Goal: Task Accomplishment & Management: Use online tool/utility

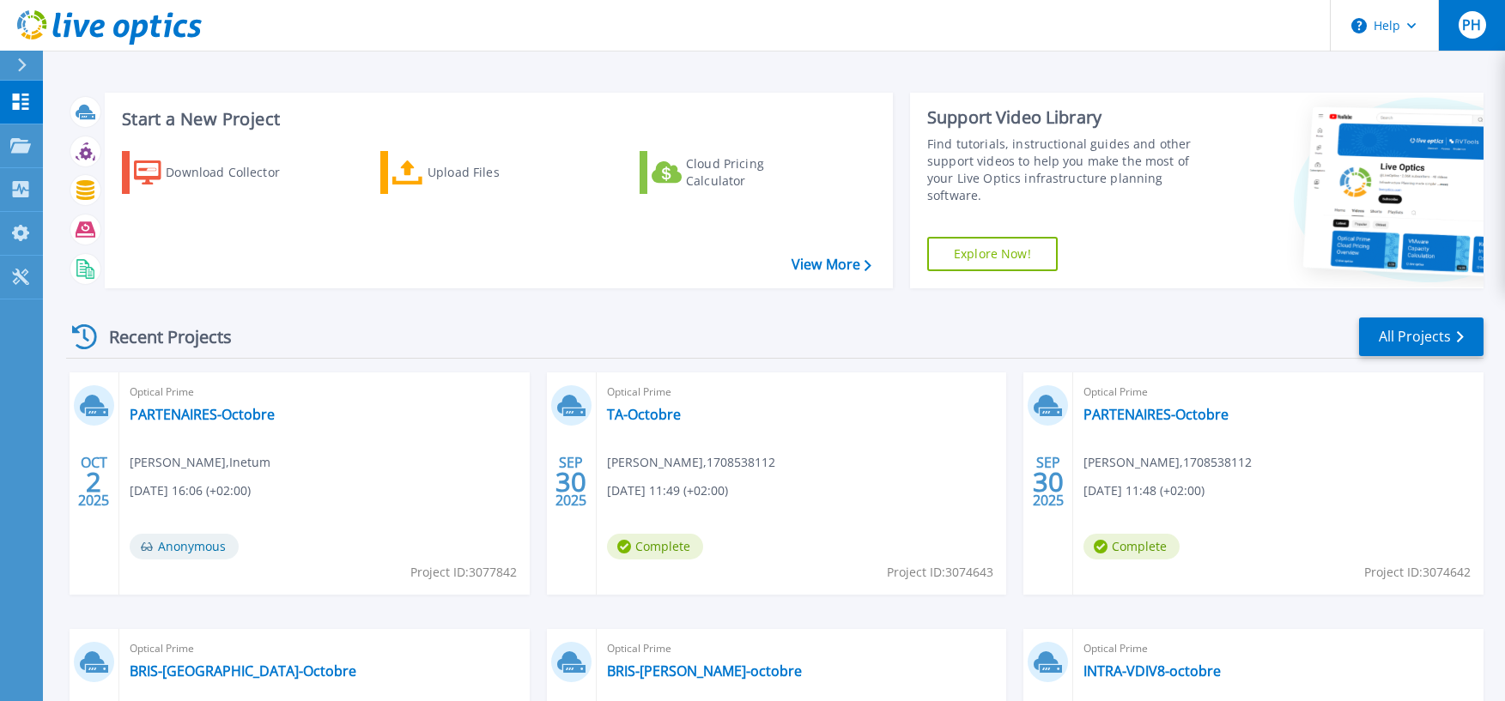
click at [1464, 32] on span "PH" at bounding box center [1471, 25] width 19 height 14
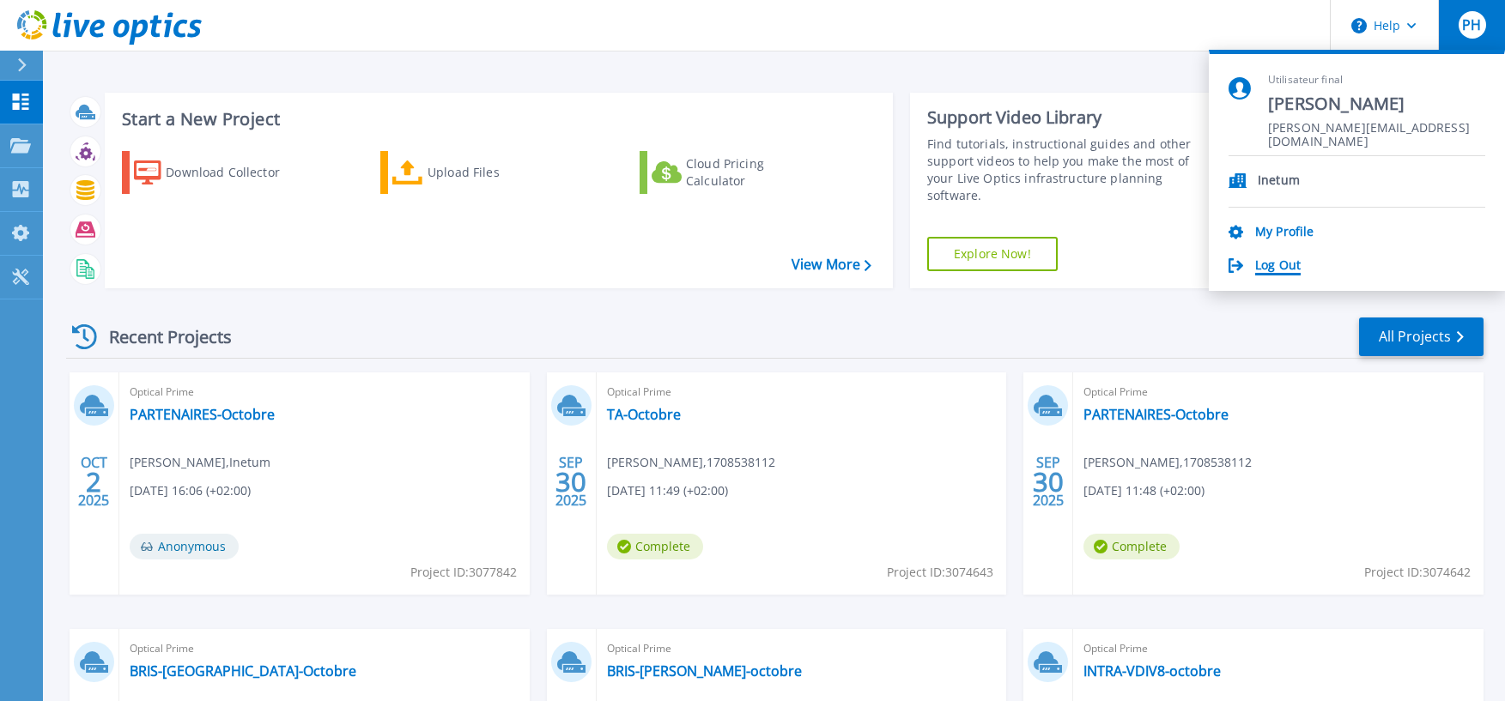
click at [1294, 255] on div "Inetum My Profile Log Out" at bounding box center [1356, 215] width 257 height 118
click at [1293, 261] on link "Log Out" at bounding box center [1277, 266] width 45 height 16
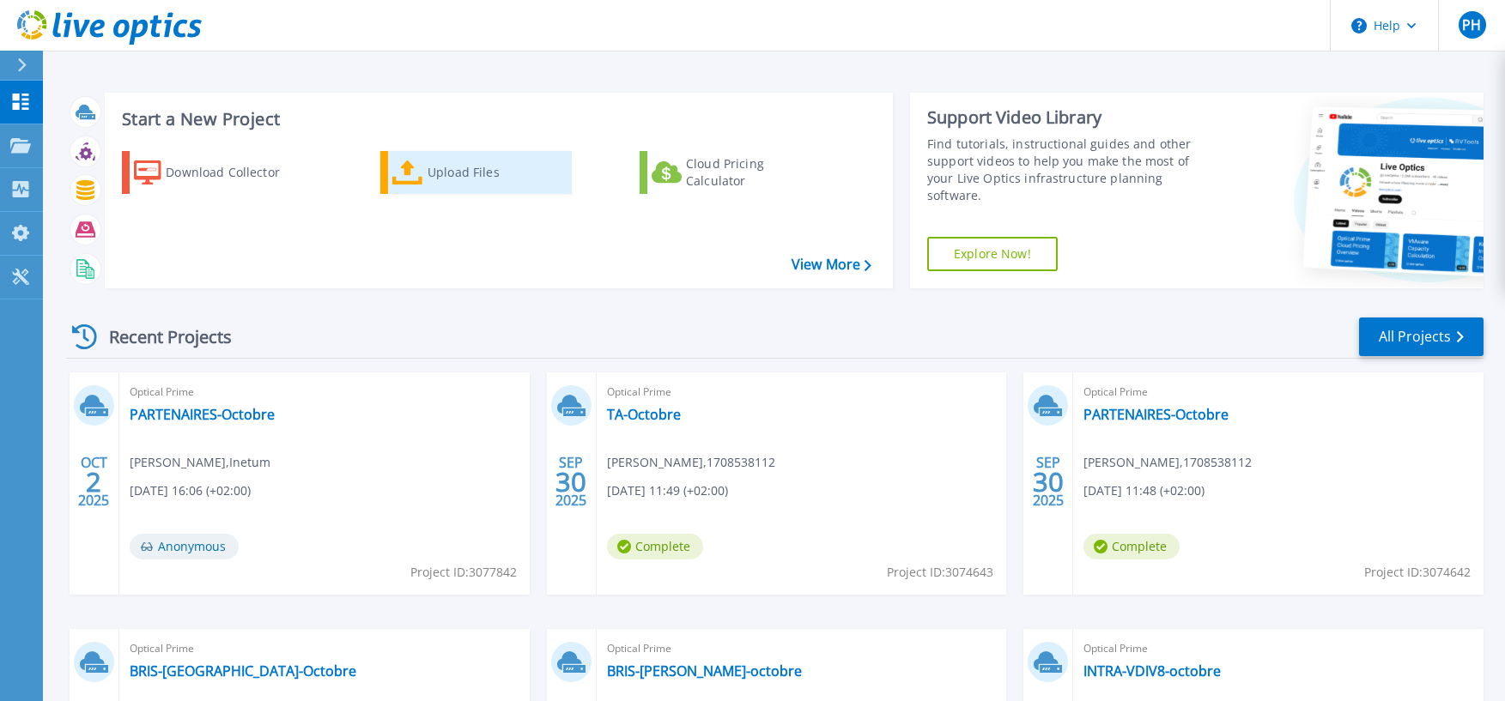
click at [435, 179] on div "Upload Files" at bounding box center [495, 172] width 137 height 34
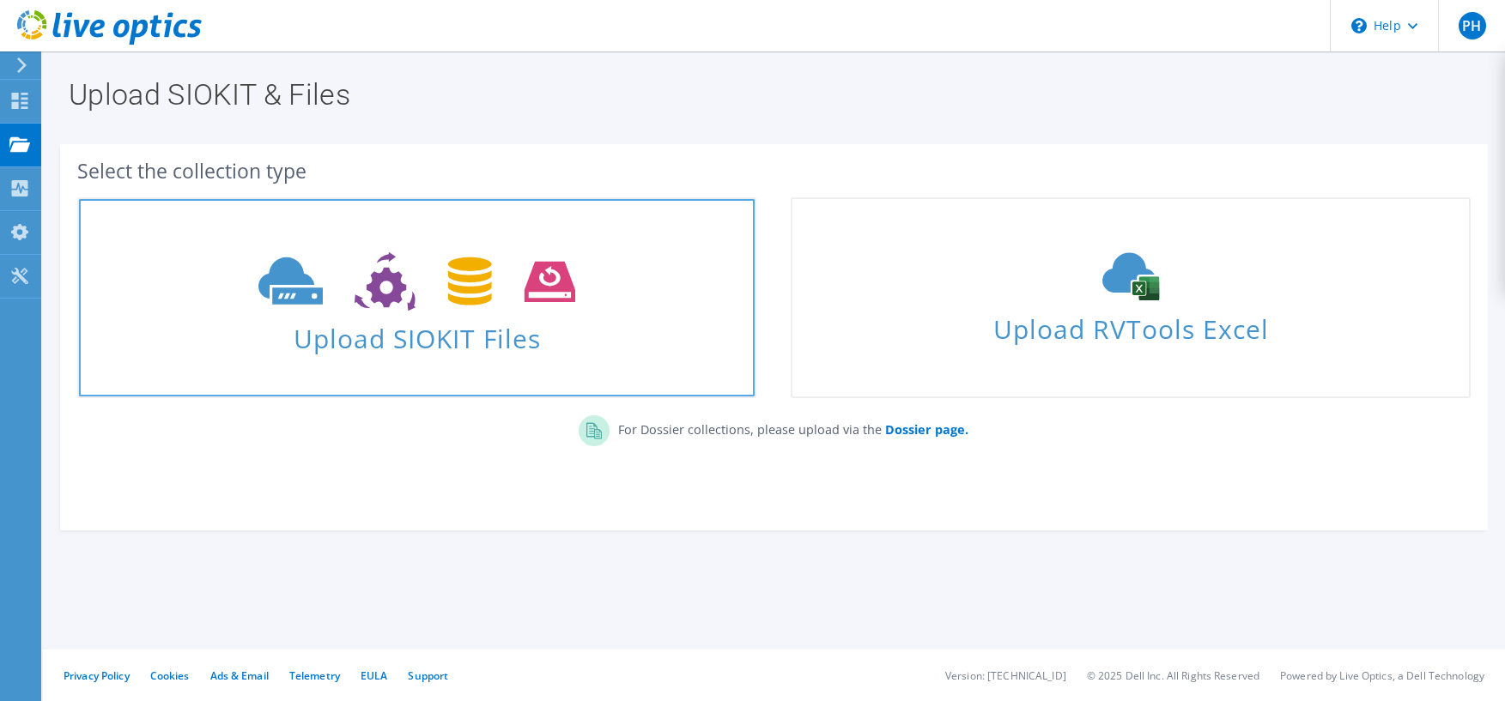
click at [409, 278] on icon at bounding box center [416, 281] width 317 height 59
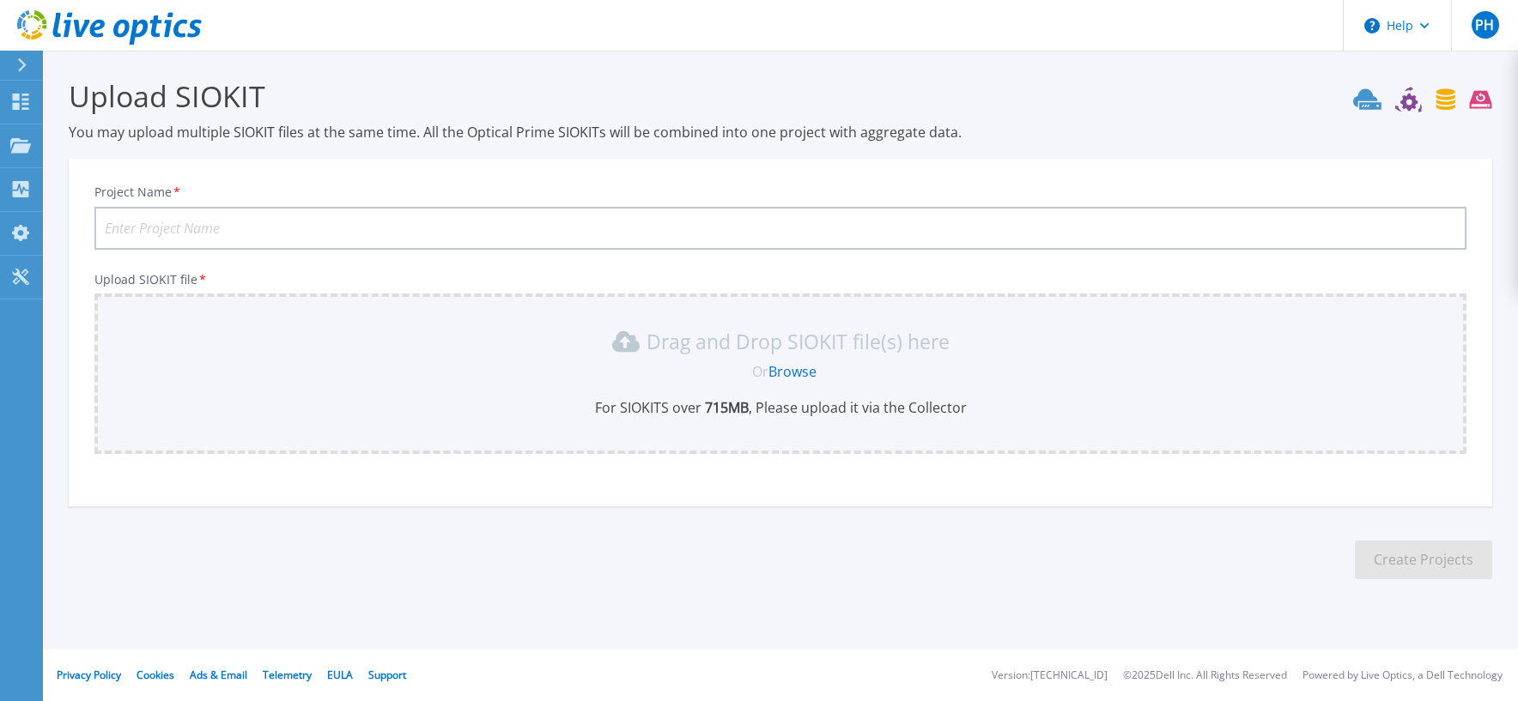
click at [530, 236] on input "Project Name *" at bounding box center [780, 228] width 1372 height 43
click at [277, 219] on input "Project Name *" at bounding box center [780, 228] width 1372 height 43
click at [189, 233] on input "Extra" at bounding box center [780, 228] width 1372 height 43
click at [586, 386] on div "Drag and Drop SIOKIT file(s) here Or Browse For SIOKITS over 715 MB , Please up…" at bounding box center [780, 372] width 1351 height 89
click at [785, 374] on link "Browse" at bounding box center [792, 371] width 48 height 19
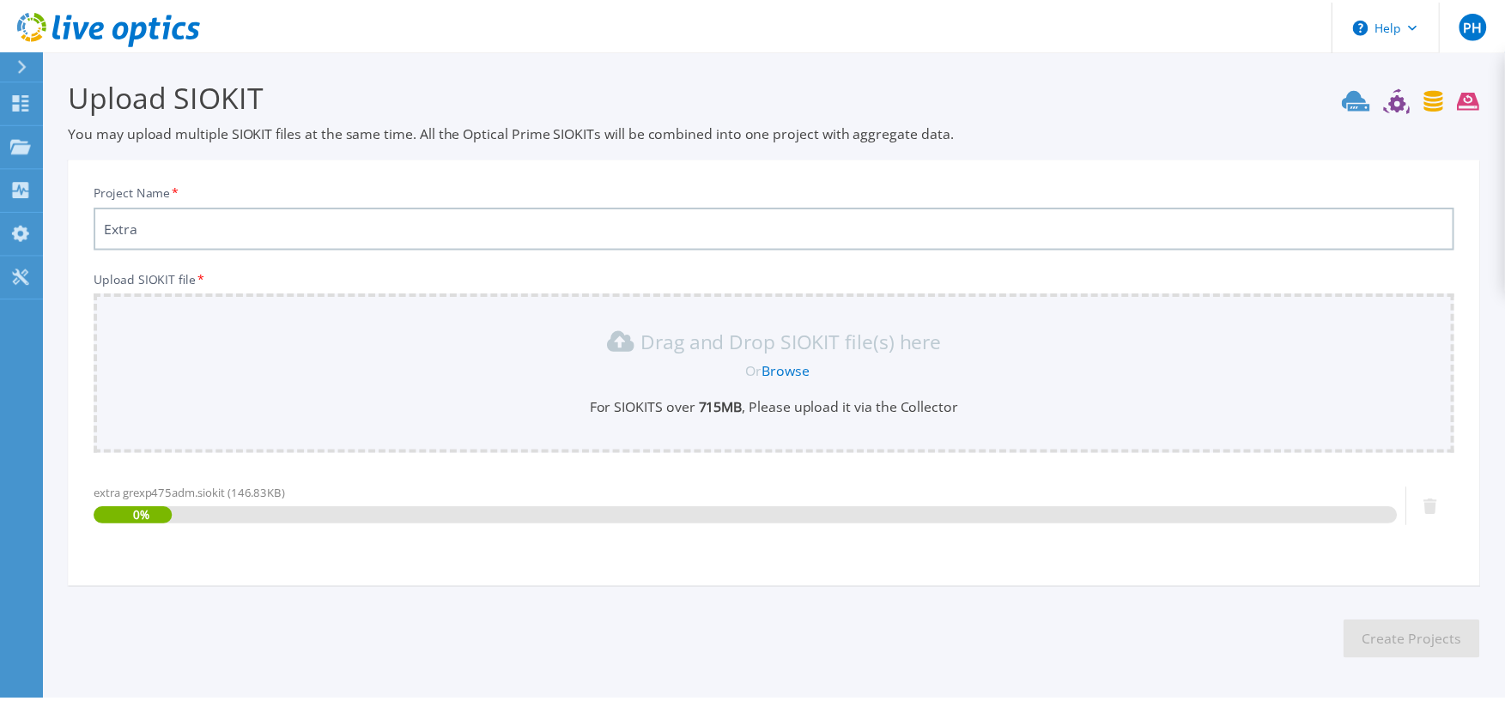
scroll to position [64, 0]
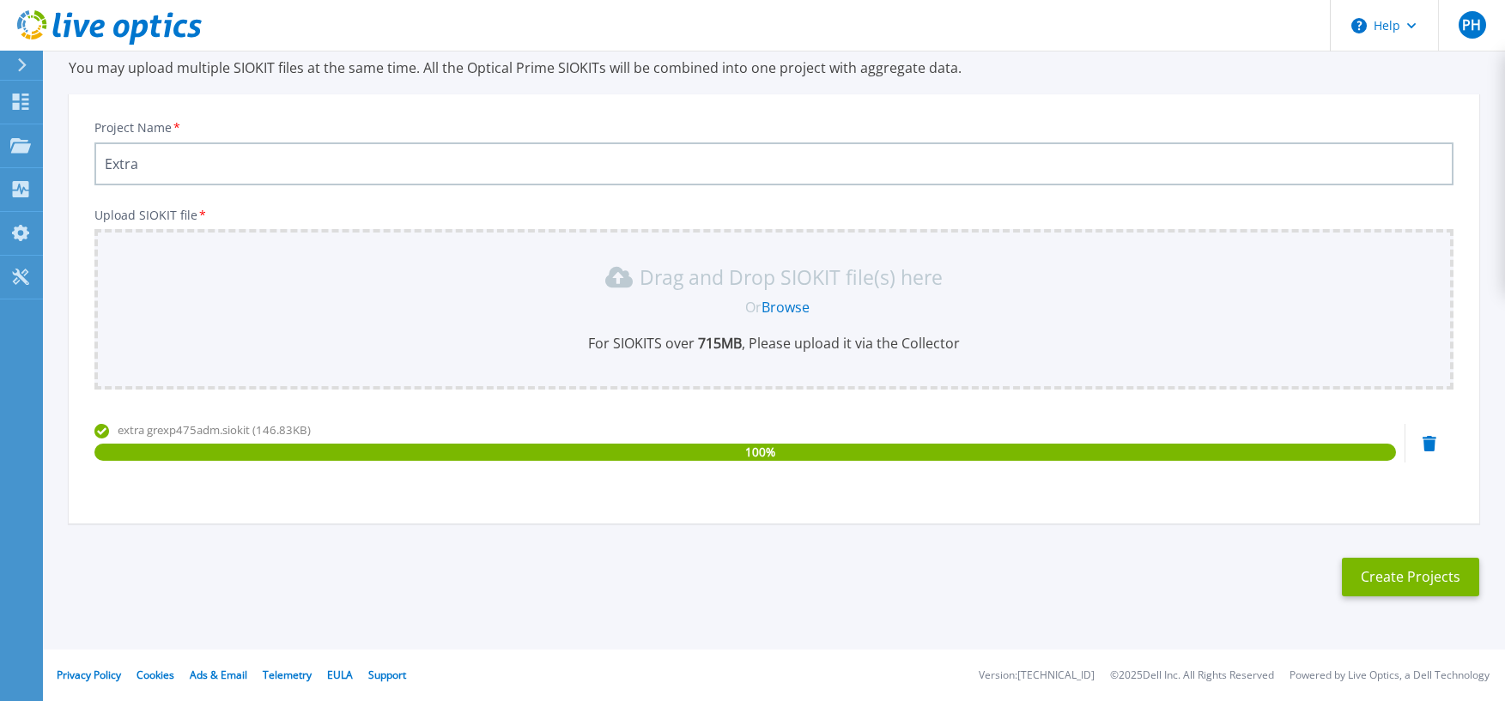
click at [259, 167] on input "Extra" at bounding box center [773, 163] width 1359 height 43
paste input "grexp475adm.extra.cea.fr"
type input "Extra - [DOMAIN_NAME]"
click at [1383, 574] on button "Create Projects" at bounding box center [1410, 577] width 137 height 39
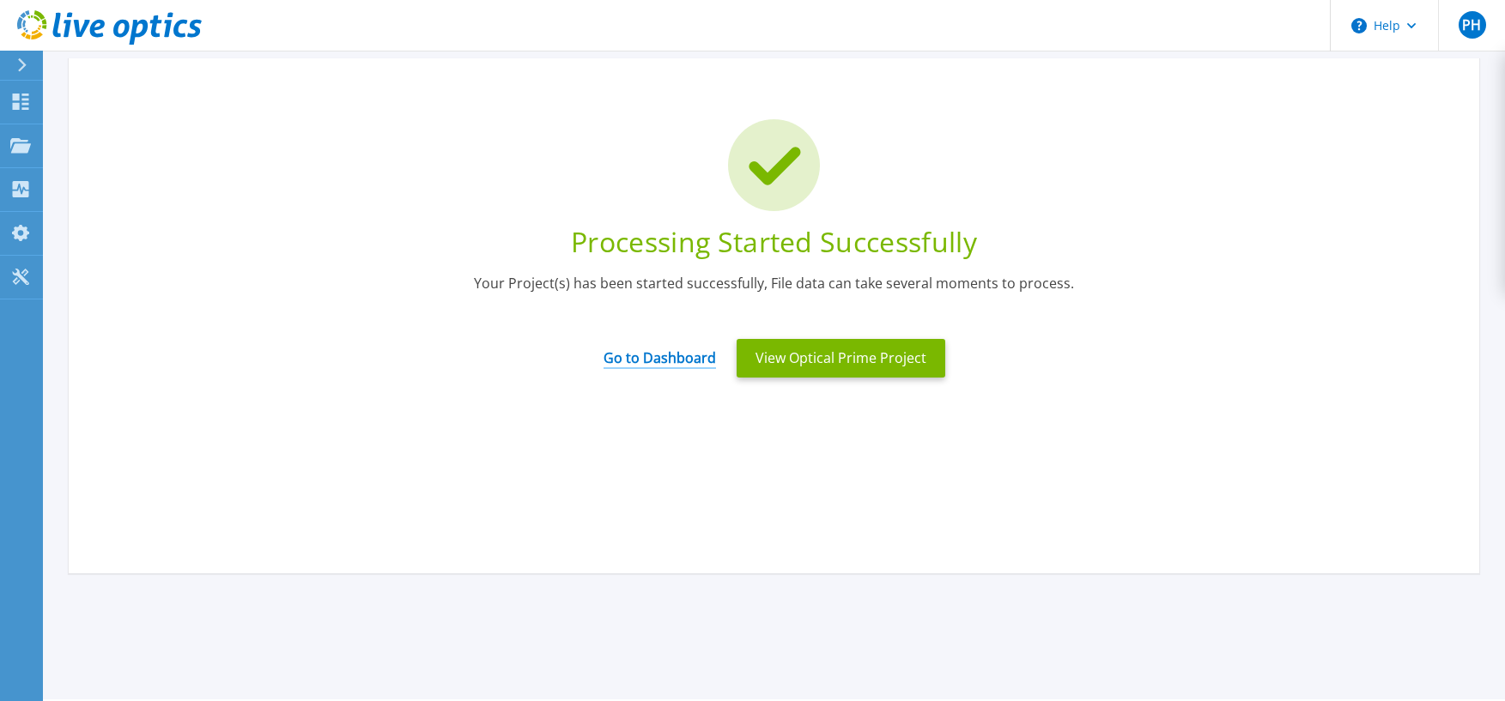
click at [661, 363] on link "Go to Dashboard" at bounding box center [659, 352] width 112 height 33
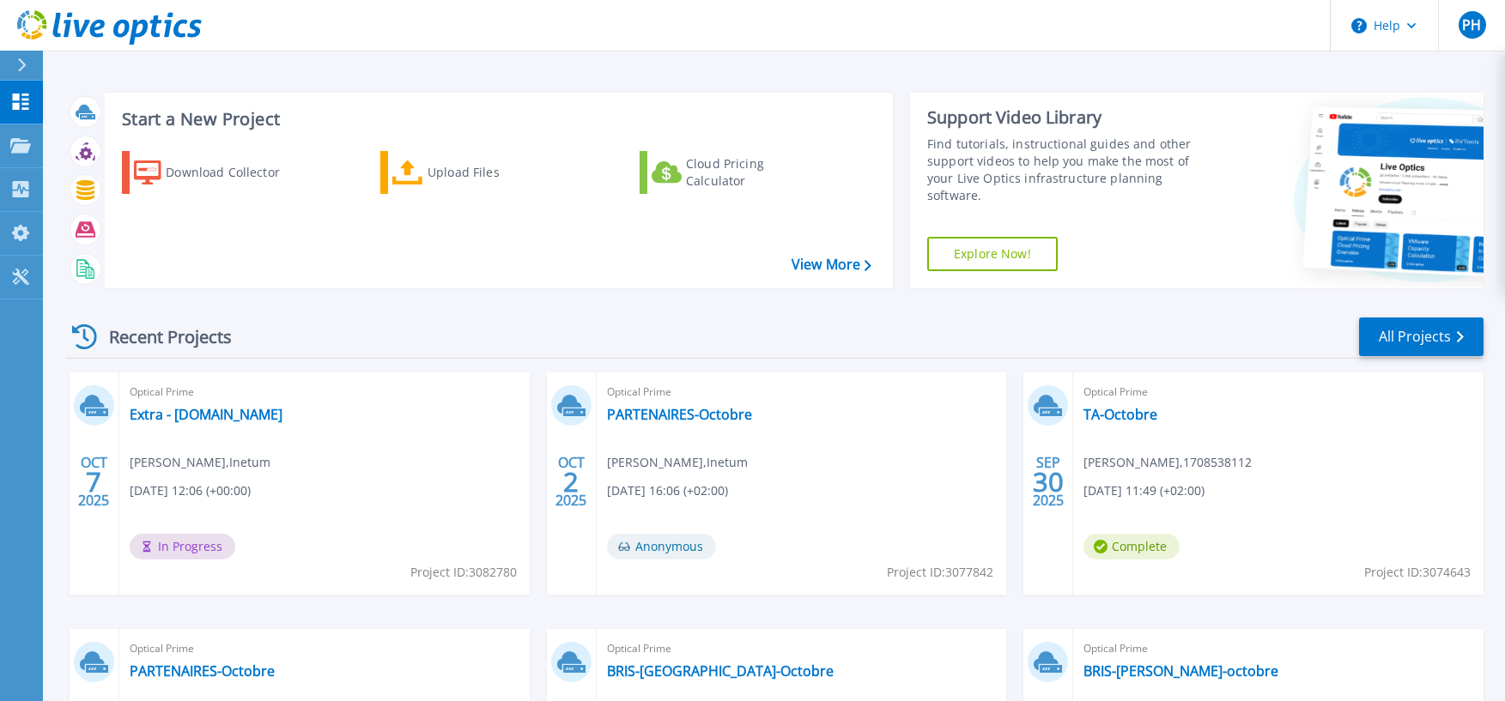
click at [358, 526] on div "Optical Prime Extra - [DOMAIN_NAME] [PERSON_NAME] , Inetum [DATE] 12:06 (+00:00…" at bounding box center [324, 484] width 410 height 222
click at [255, 415] on link "Extra - [DOMAIN_NAME]" at bounding box center [206, 414] width 153 height 17
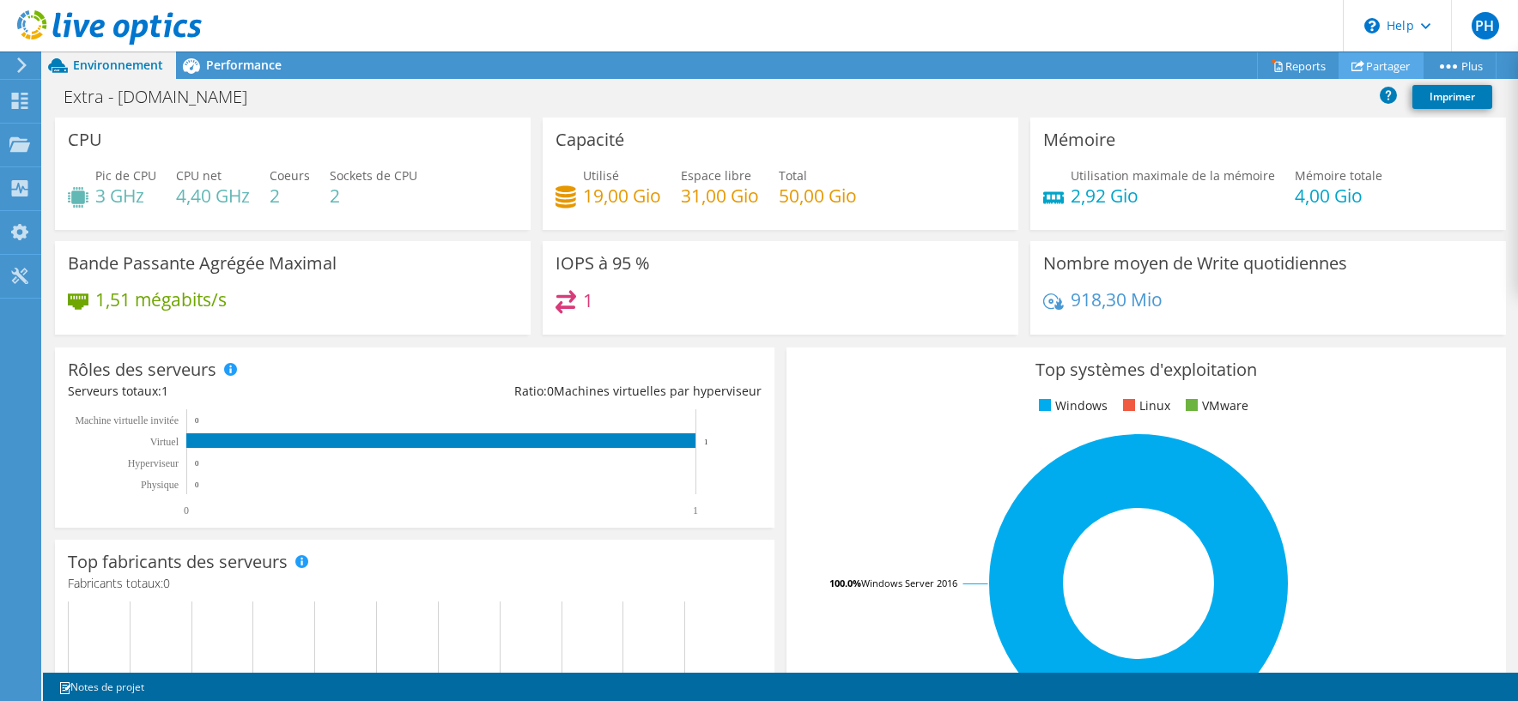
click at [1367, 70] on link "Partager" at bounding box center [1380, 65] width 85 height 27
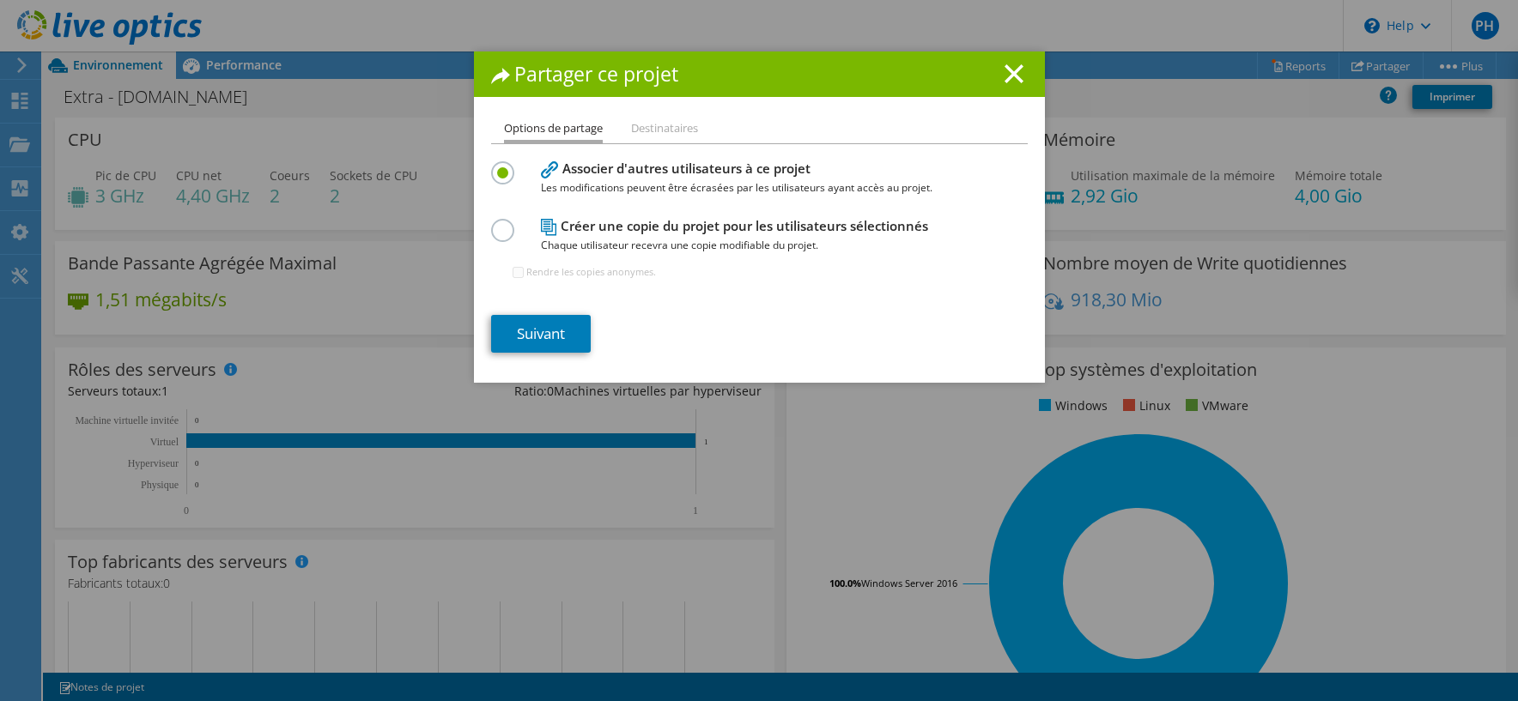
click at [652, 128] on li "Destinataires" at bounding box center [664, 128] width 67 height 21
click at [552, 335] on link "Suivant" at bounding box center [541, 334] width 100 height 38
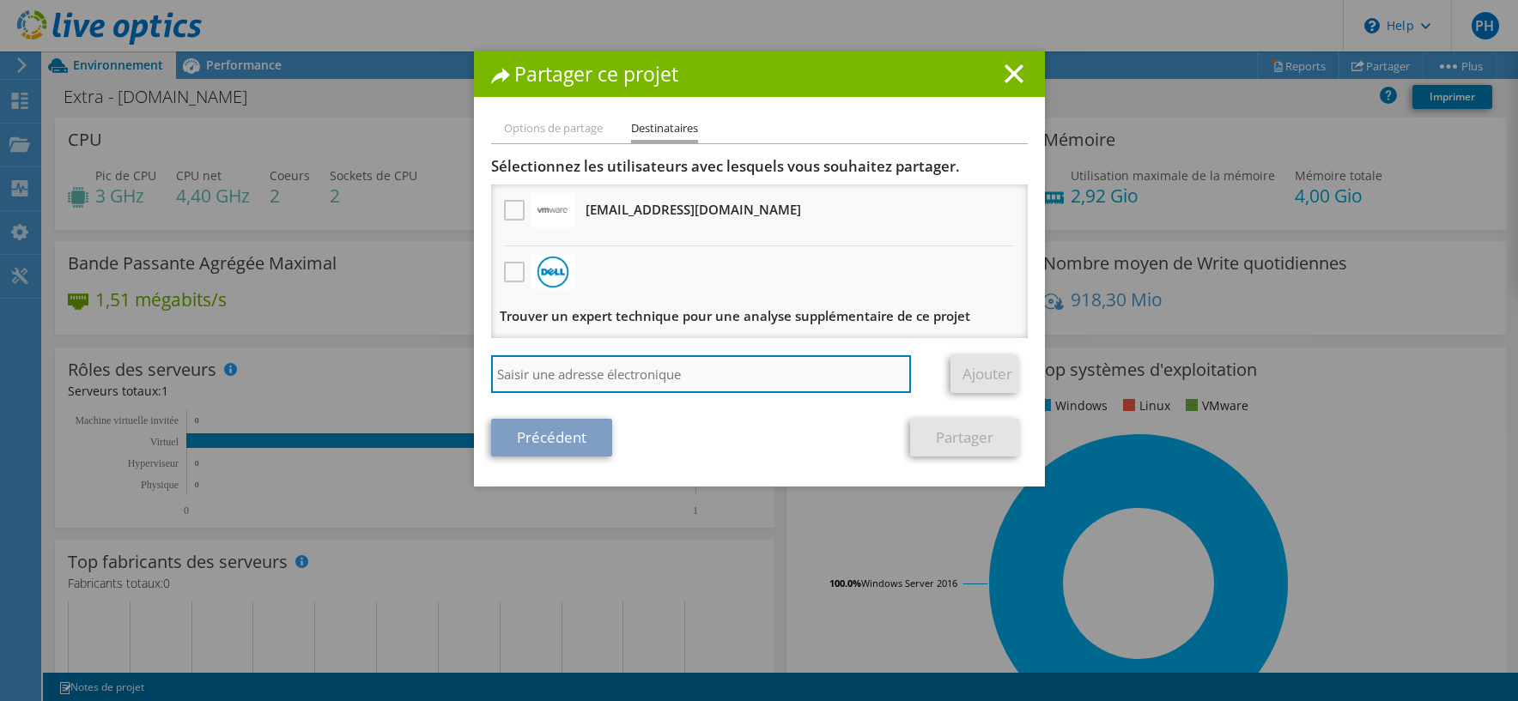
click at [570, 369] on input "search" at bounding box center [701, 374] width 421 height 38
type input "[PERSON_NAME][EMAIL_ADDRESS][PERSON_NAME][DOMAIN_NAME]"
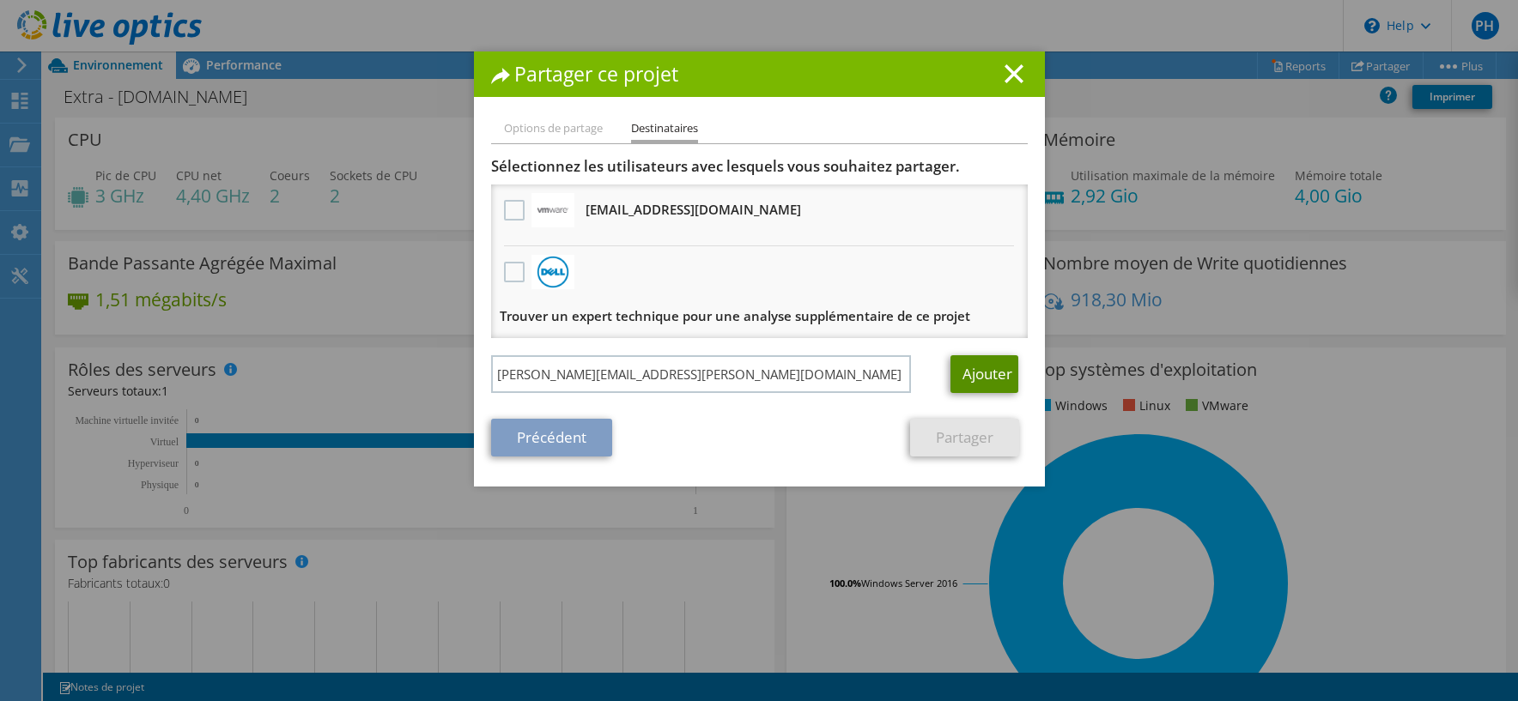
click at [972, 389] on link "Ajouter" at bounding box center [984, 374] width 68 height 38
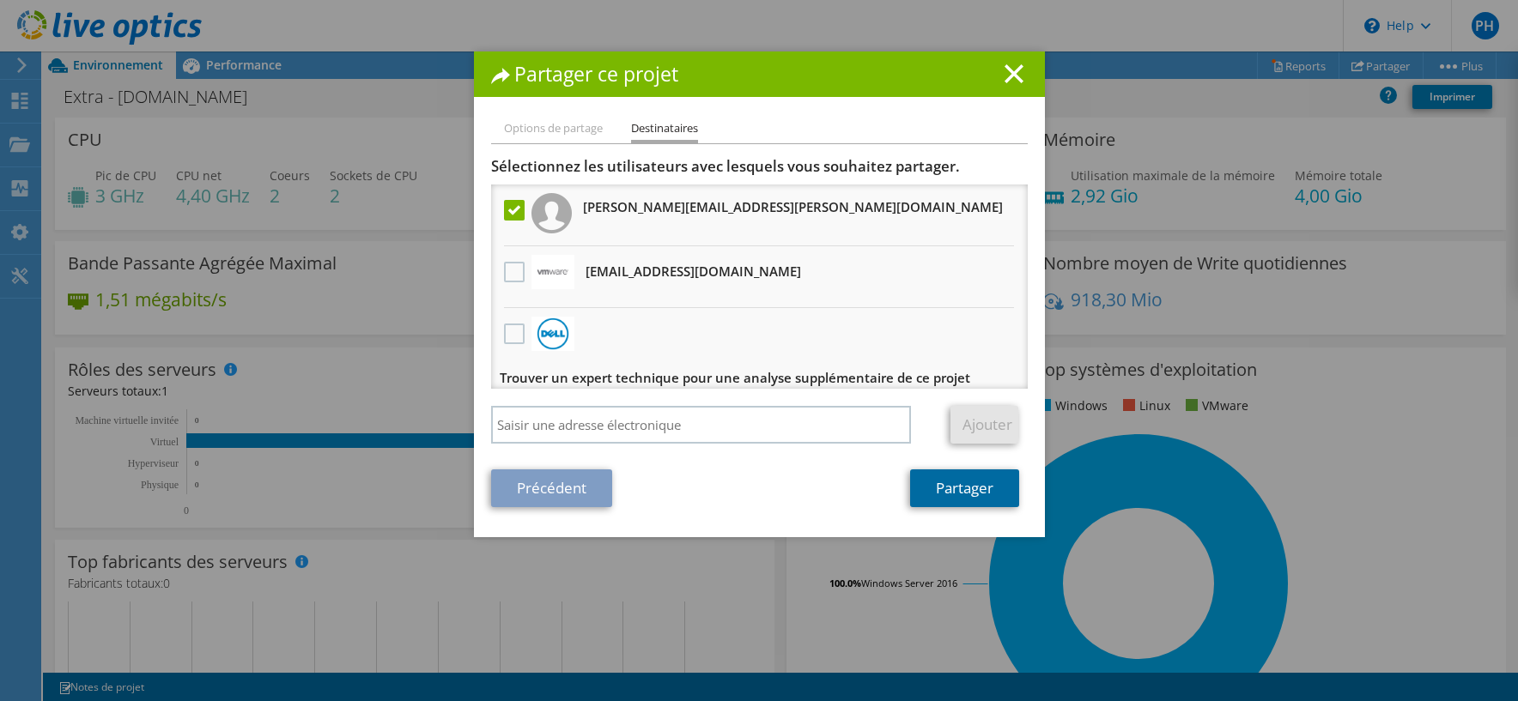
click at [926, 488] on link "Partager" at bounding box center [964, 489] width 109 height 38
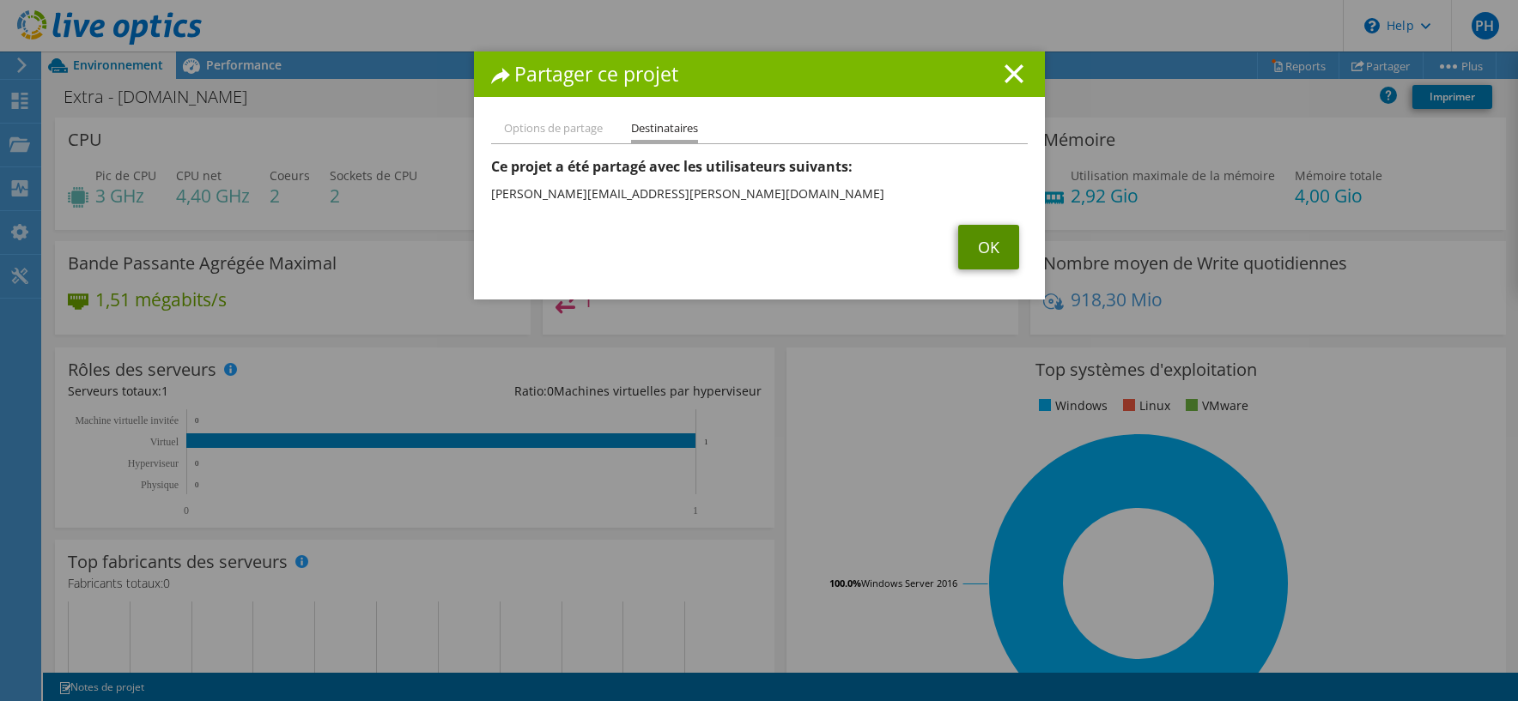
click at [978, 251] on link "OK" at bounding box center [988, 247] width 61 height 45
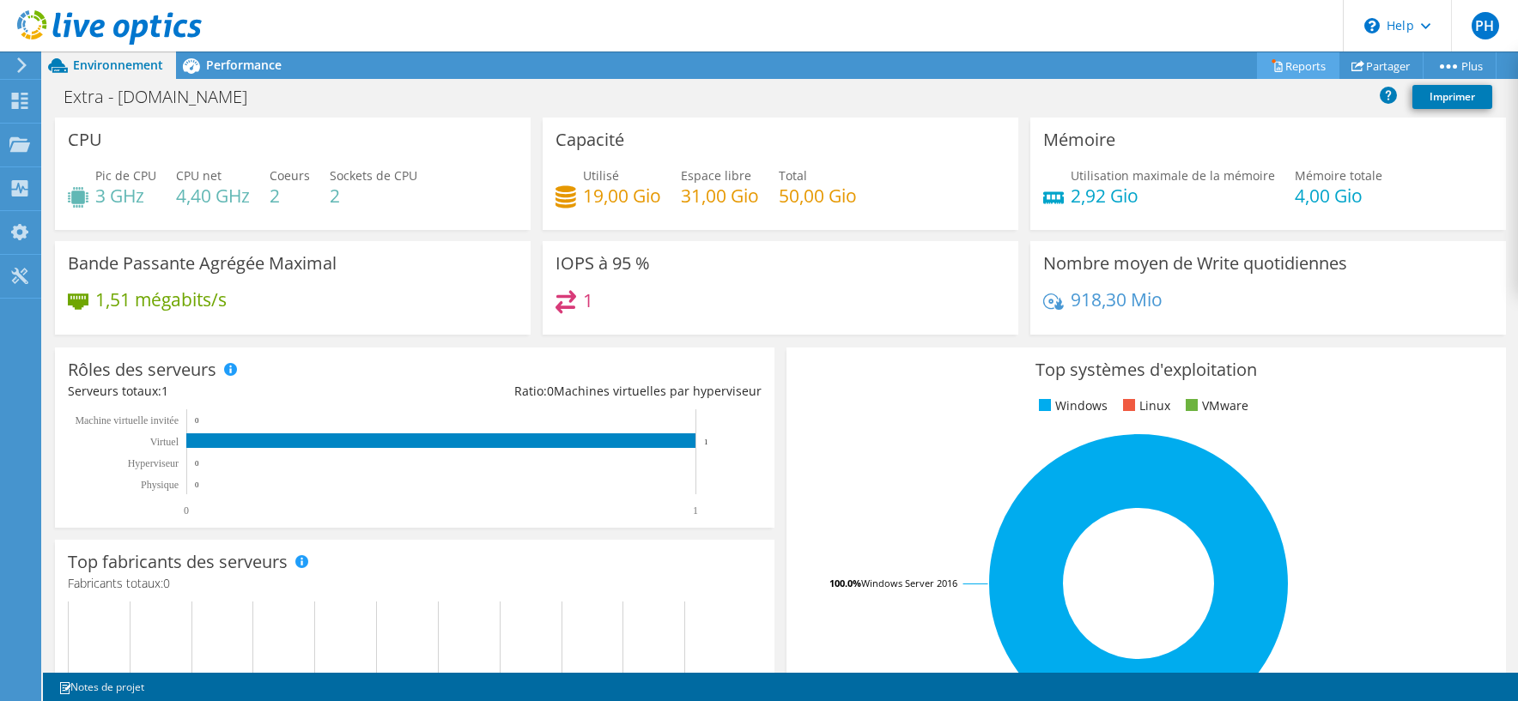
click at [1310, 67] on link "Reports" at bounding box center [1298, 65] width 82 height 27
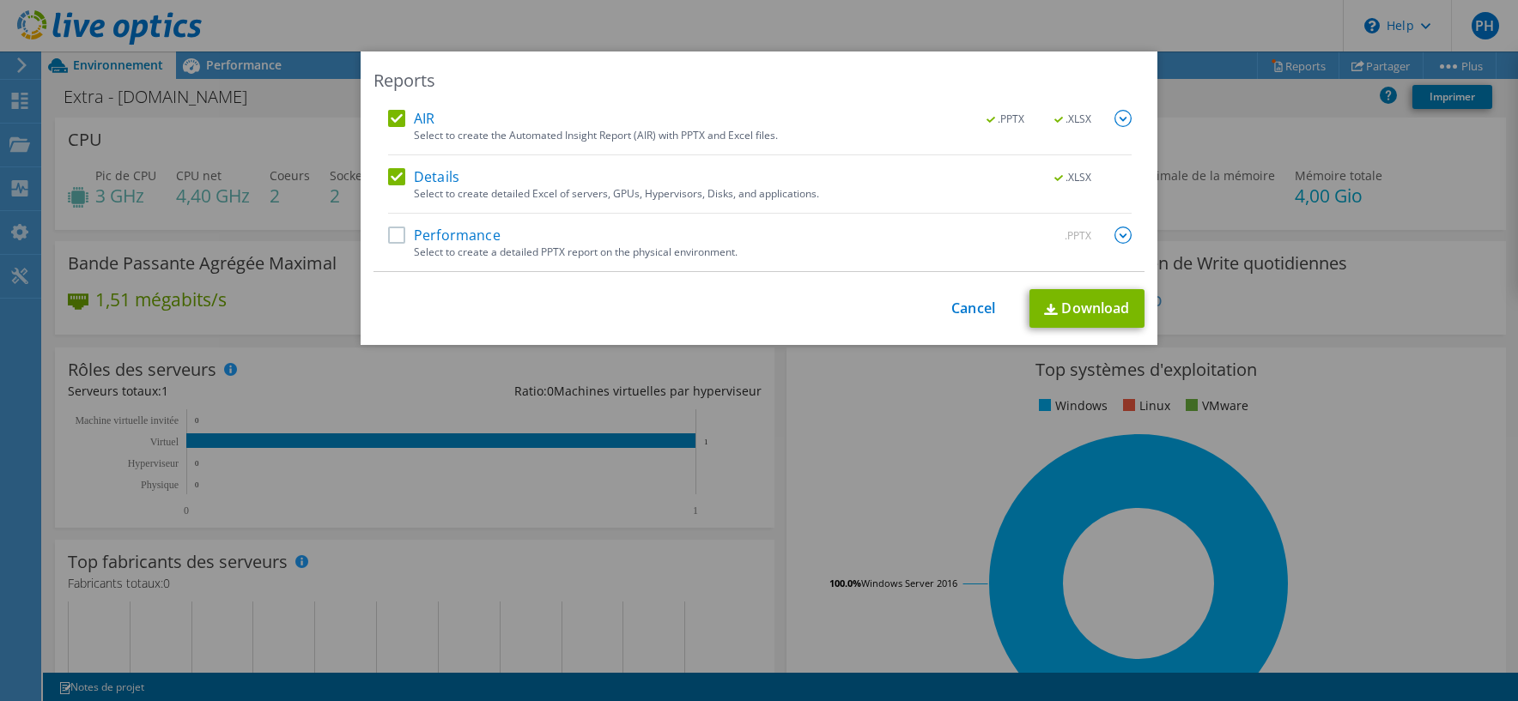
click at [411, 239] on label "Performance" at bounding box center [444, 235] width 112 height 17
click at [0, 0] on input "Performance" at bounding box center [0, 0] width 0 height 0
click at [1060, 307] on link "Download" at bounding box center [1086, 308] width 115 height 39
click at [983, 309] on link "Cancel" at bounding box center [973, 308] width 44 height 16
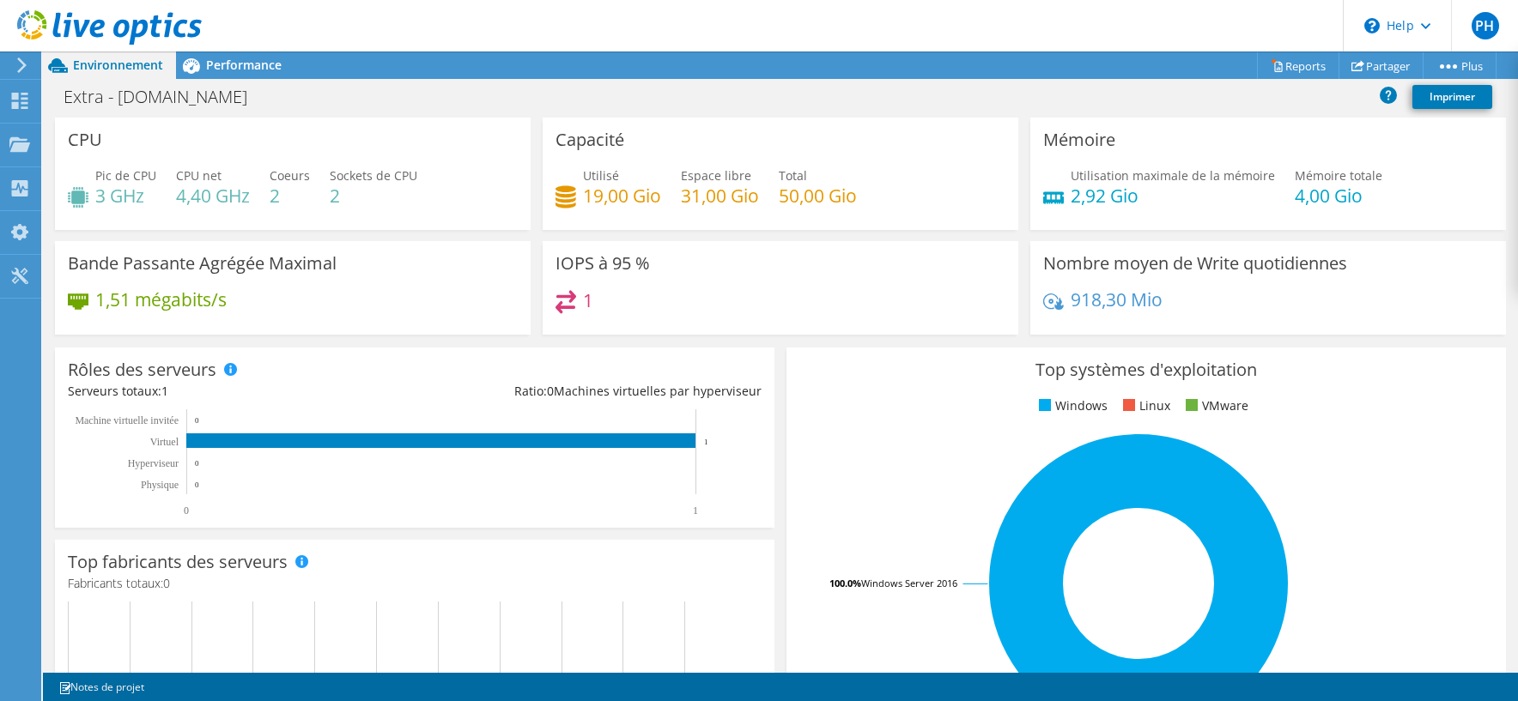
click at [78, 146] on h3 "CPU" at bounding box center [85, 139] width 34 height 19
click at [128, 92] on h1 "Extra - [DOMAIN_NAME]" at bounding box center [165, 97] width 218 height 19
click at [215, 67] on span "Performance" at bounding box center [244, 65] width 76 height 16
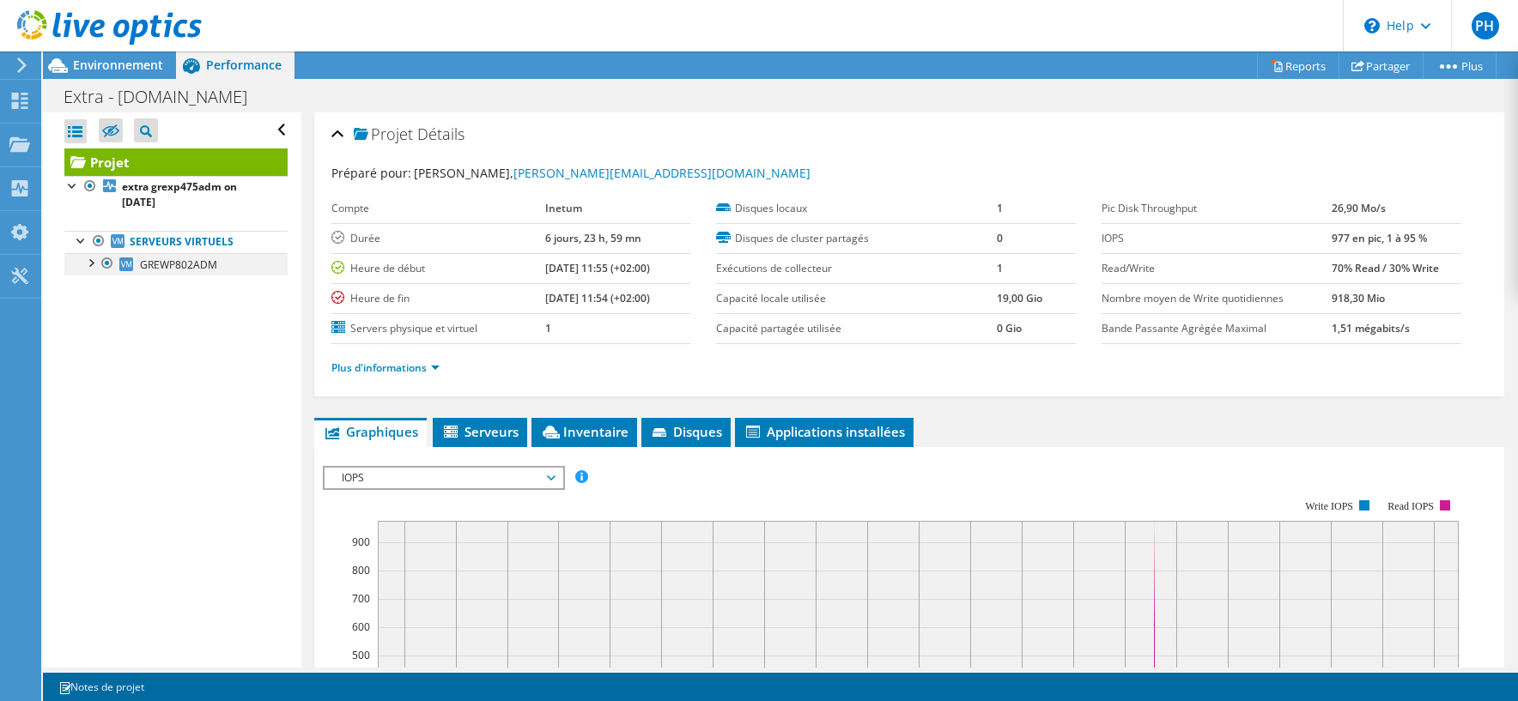
click at [93, 263] on div at bounding box center [90, 261] width 17 height 17
click at [100, 312] on div at bounding box center [98, 306] width 17 height 17
click at [189, 244] on link "Serveurs virtuels" at bounding box center [175, 242] width 223 height 22
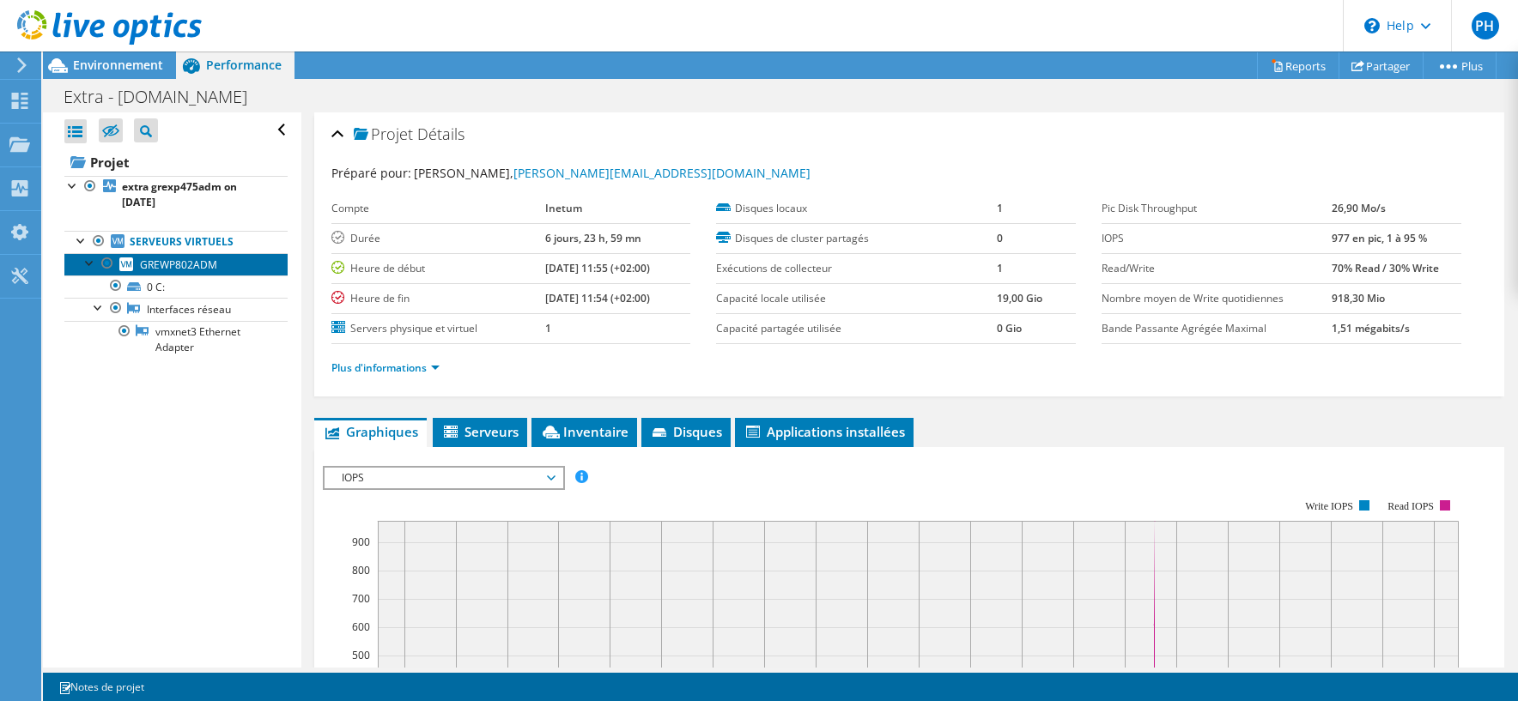
click at [191, 259] on span "GREWP802ADM" at bounding box center [178, 265] width 77 height 15
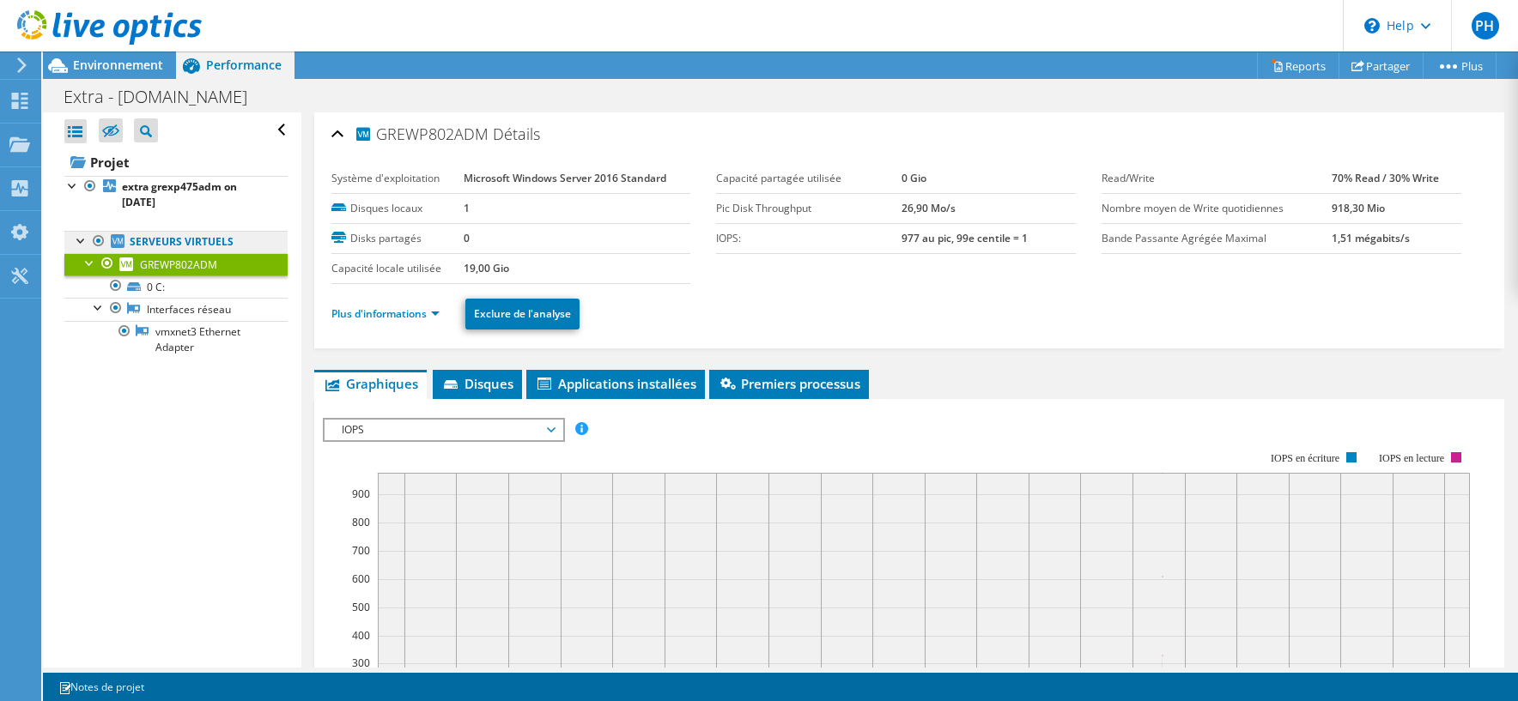
click at [191, 244] on link "Serveurs virtuels" at bounding box center [175, 242] width 223 height 22
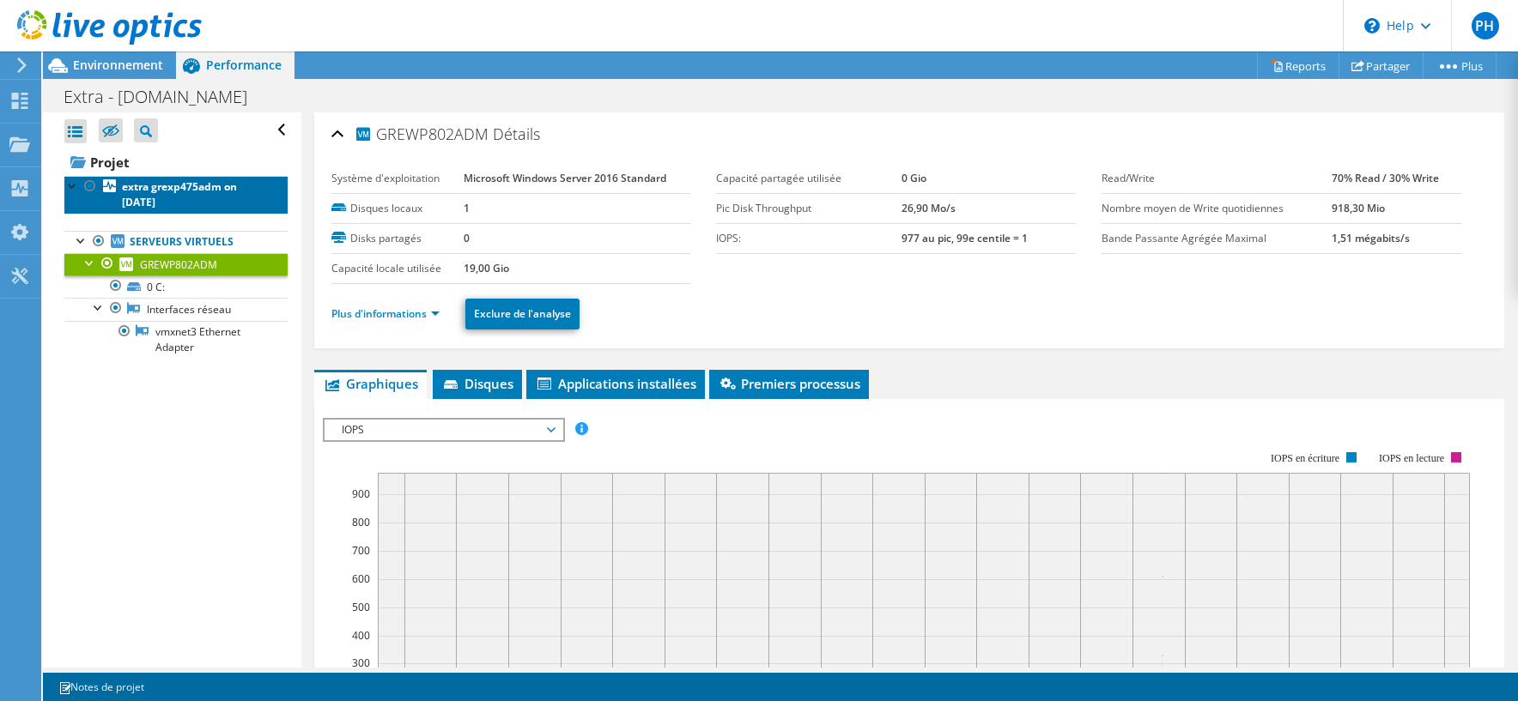
click at [170, 185] on b "extra grexp475adm on [DATE]" at bounding box center [179, 194] width 115 height 30
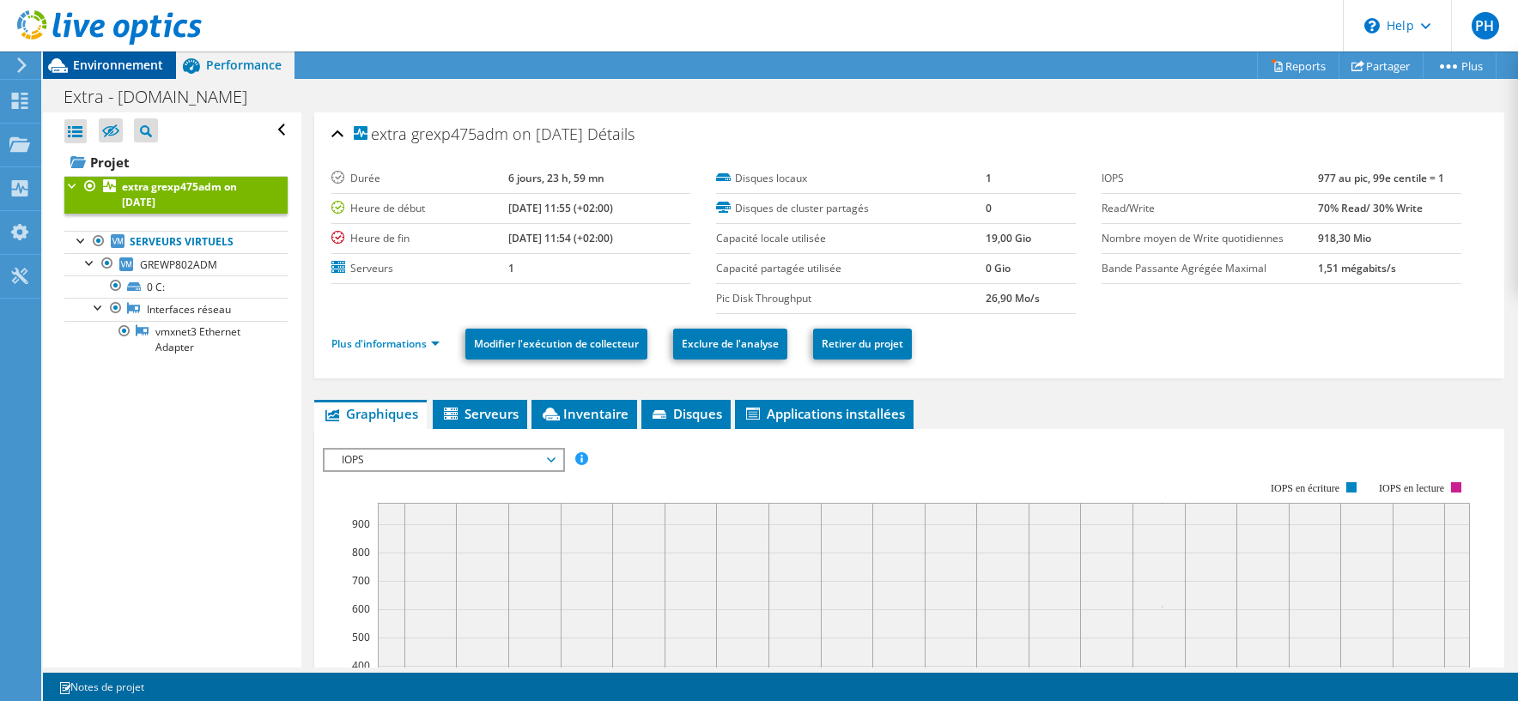
click at [101, 67] on span "Environnement" at bounding box center [118, 65] width 90 height 16
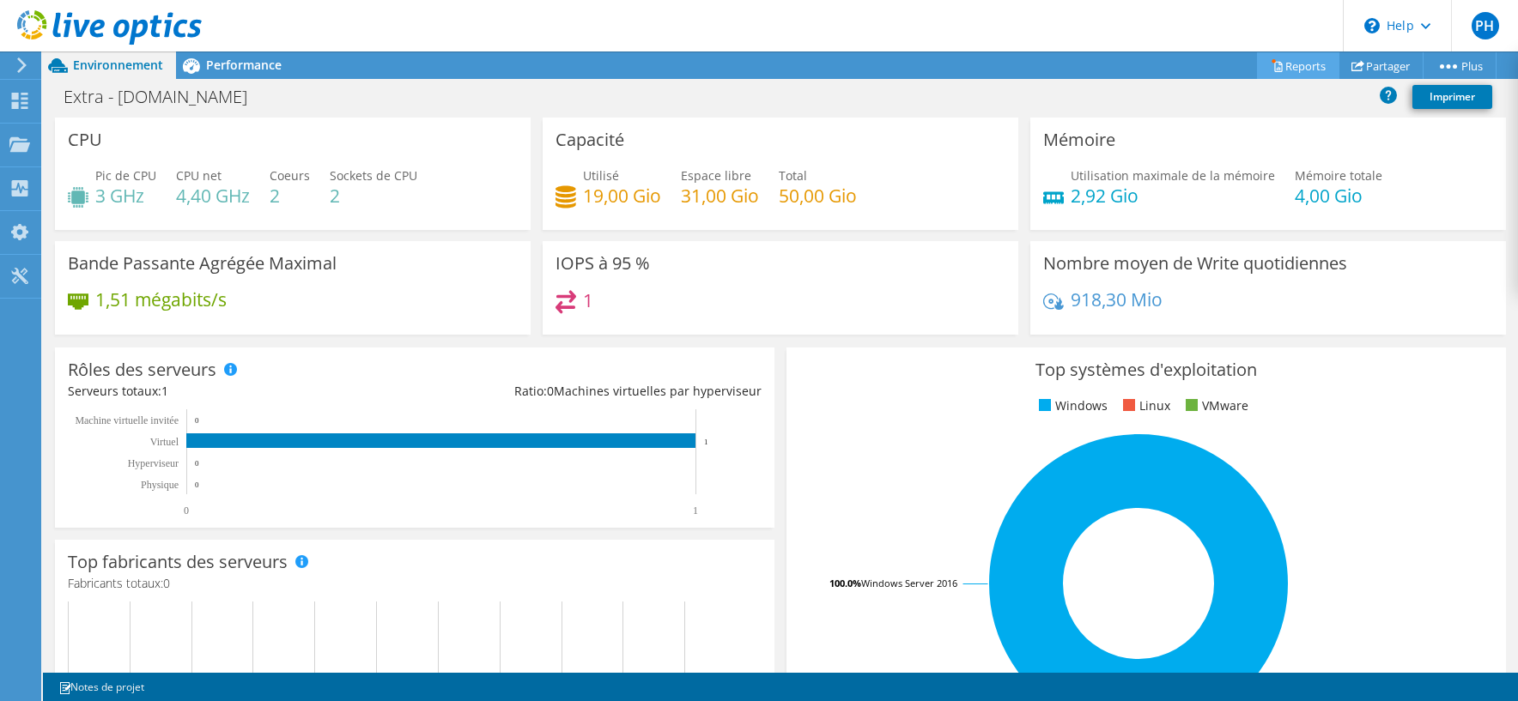
click at [1292, 62] on link "Reports" at bounding box center [1298, 65] width 82 height 27
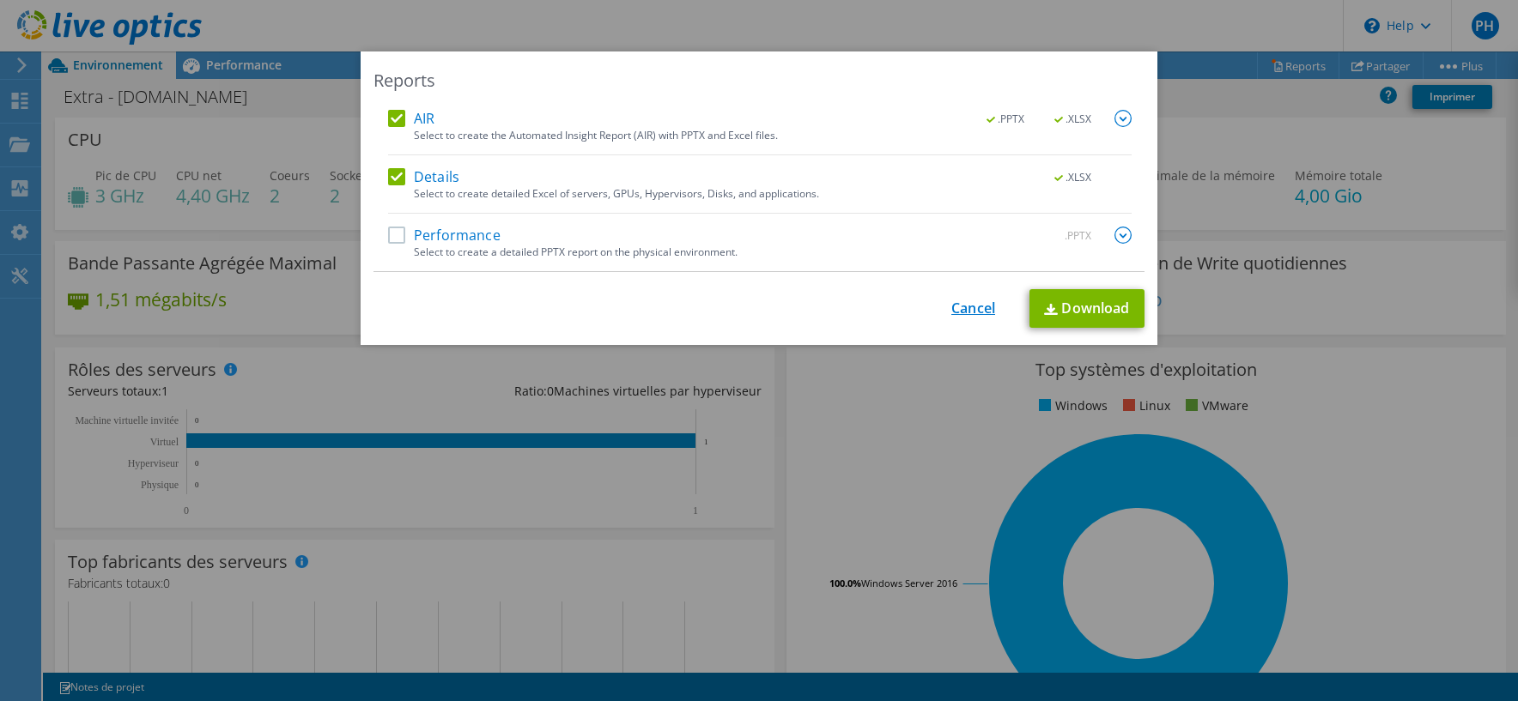
click at [962, 311] on link "Cancel" at bounding box center [973, 308] width 44 height 16
